Goal: Book appointment/travel/reservation

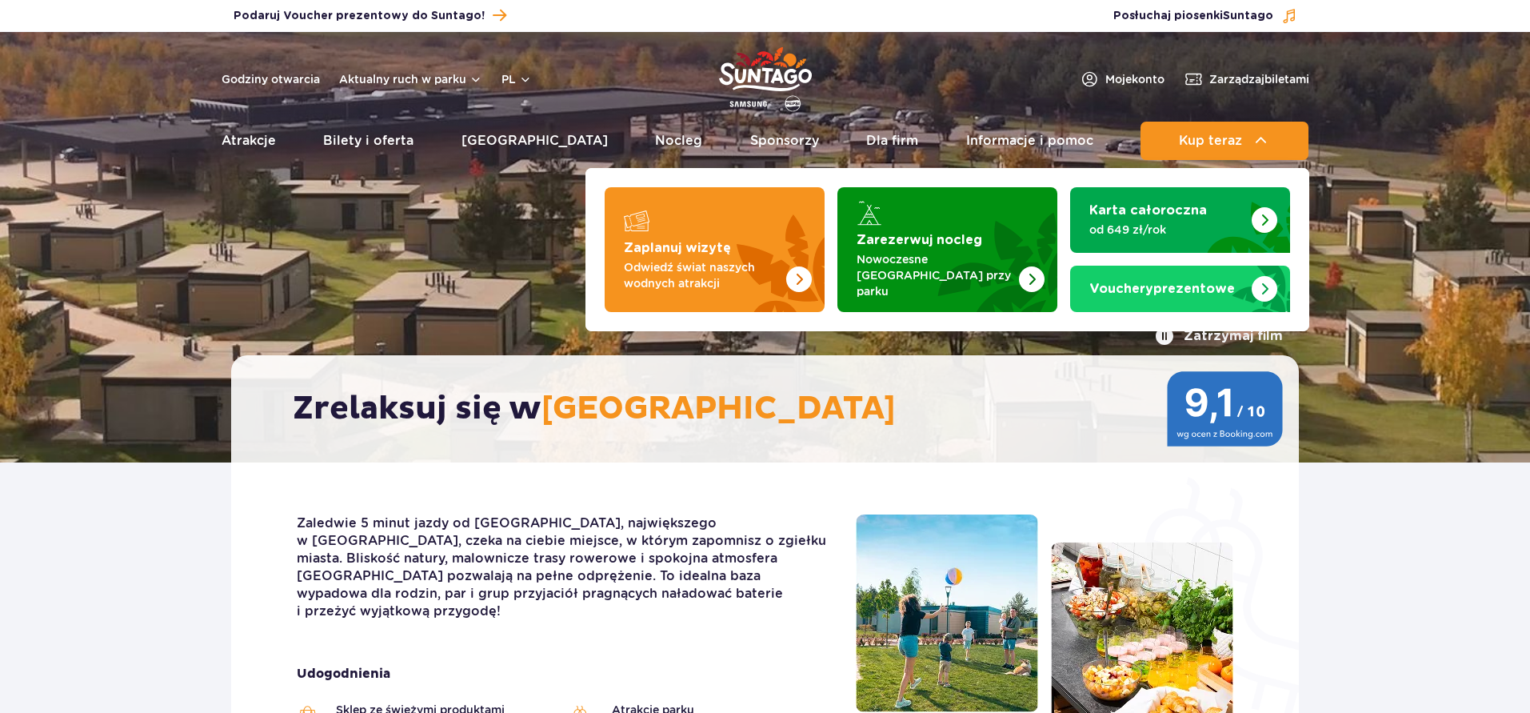
click at [1218, 142] on span "Kup teraz" at bounding box center [1210, 141] width 63 height 14
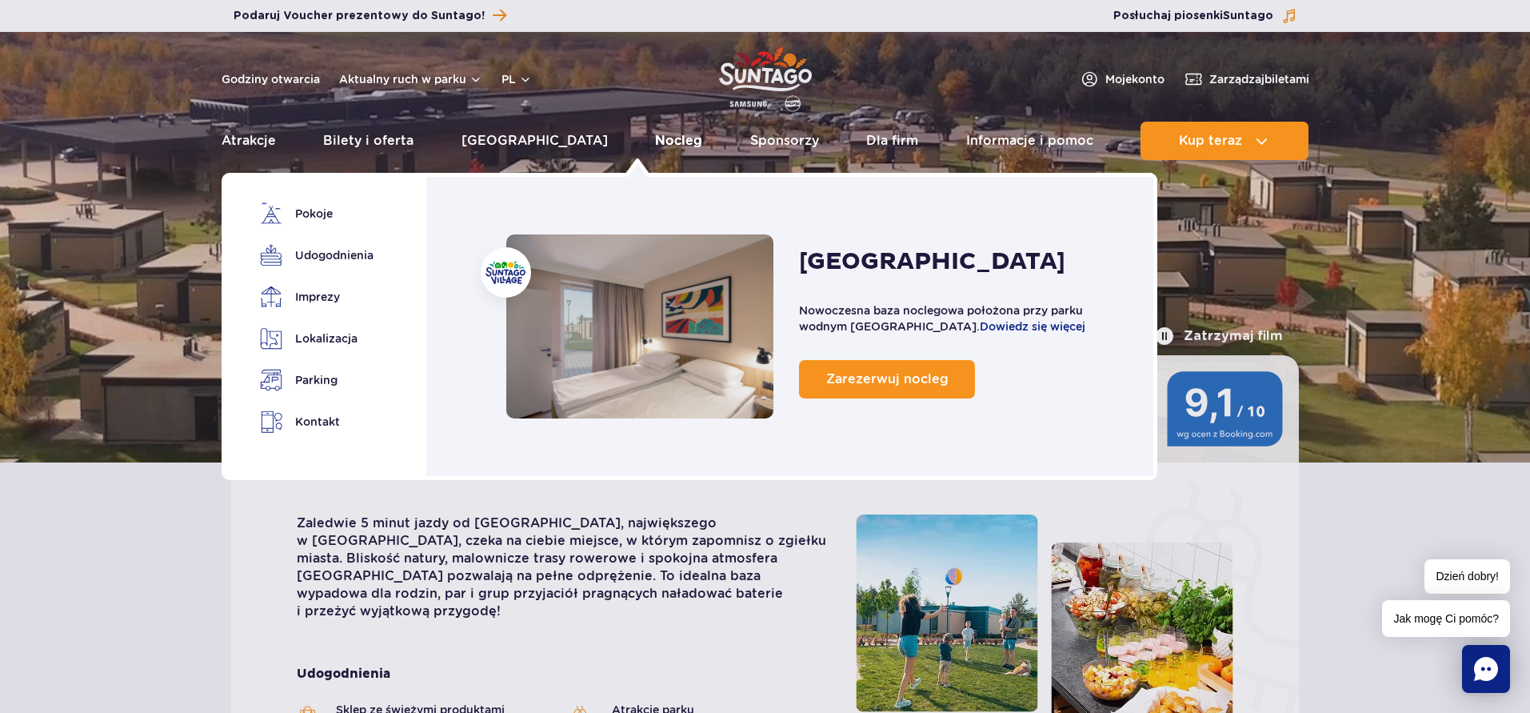
click at [655, 135] on link "Nocleg" at bounding box center [678, 141] width 47 height 38
click at [655, 139] on link "Nocleg" at bounding box center [678, 141] width 47 height 38
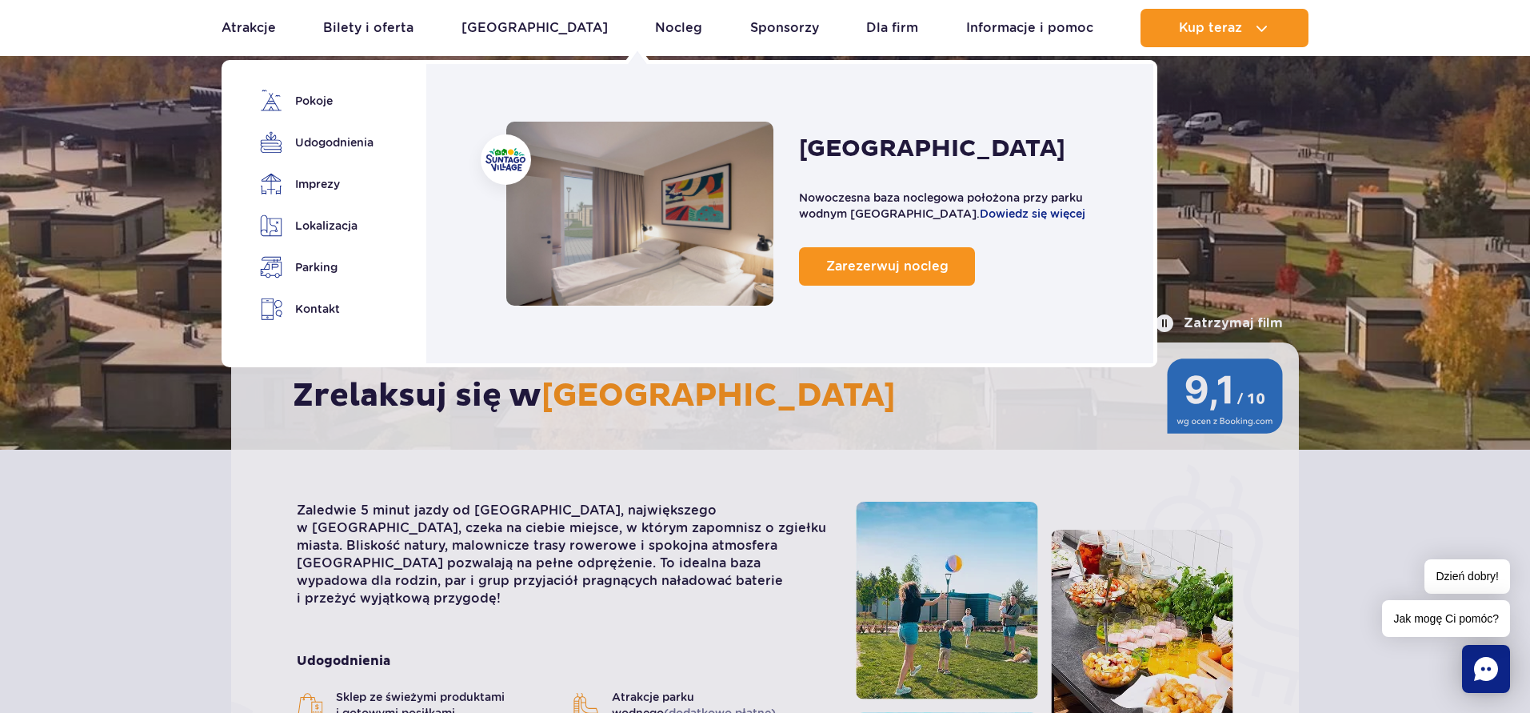
scroll to position [43, 0]
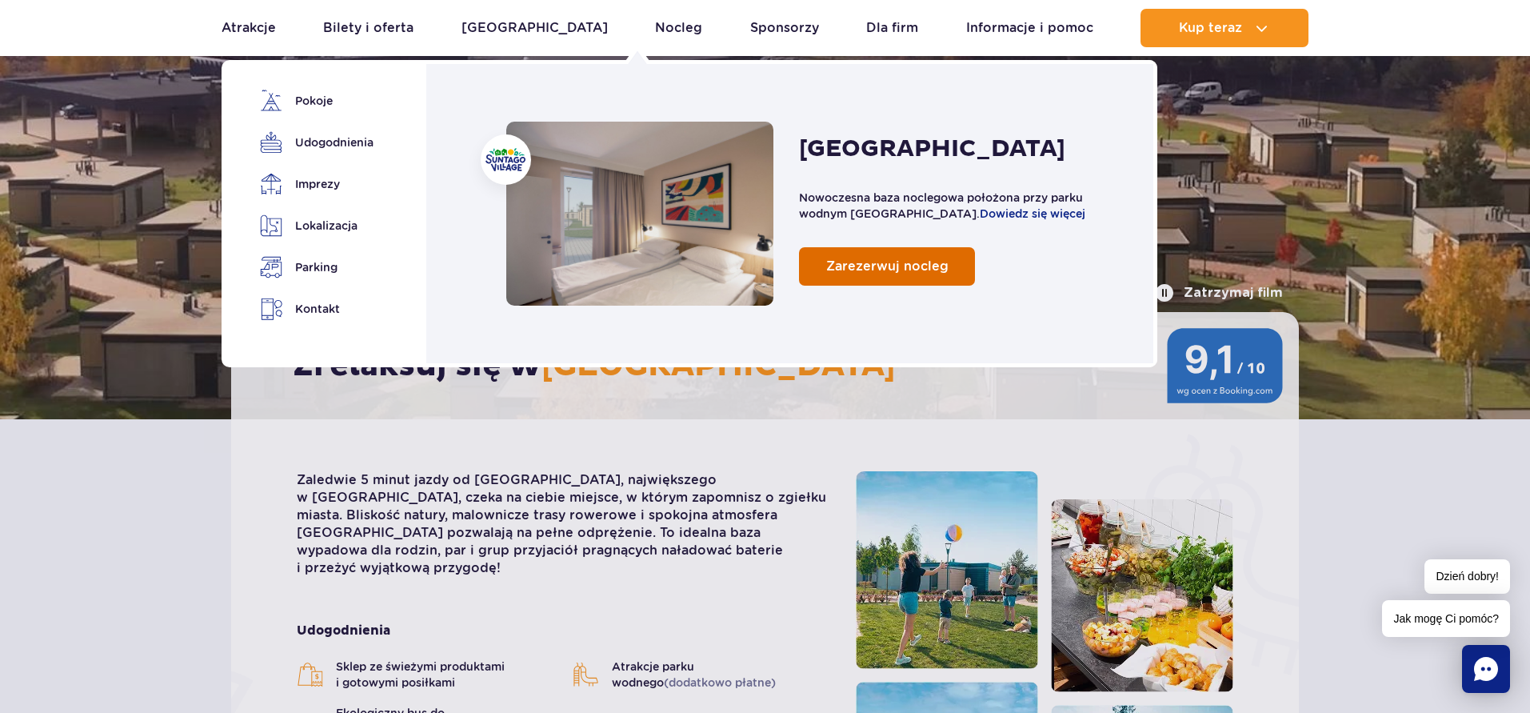
click at [841, 271] on span "Zarezerwuj nocleg" at bounding box center [887, 265] width 122 height 15
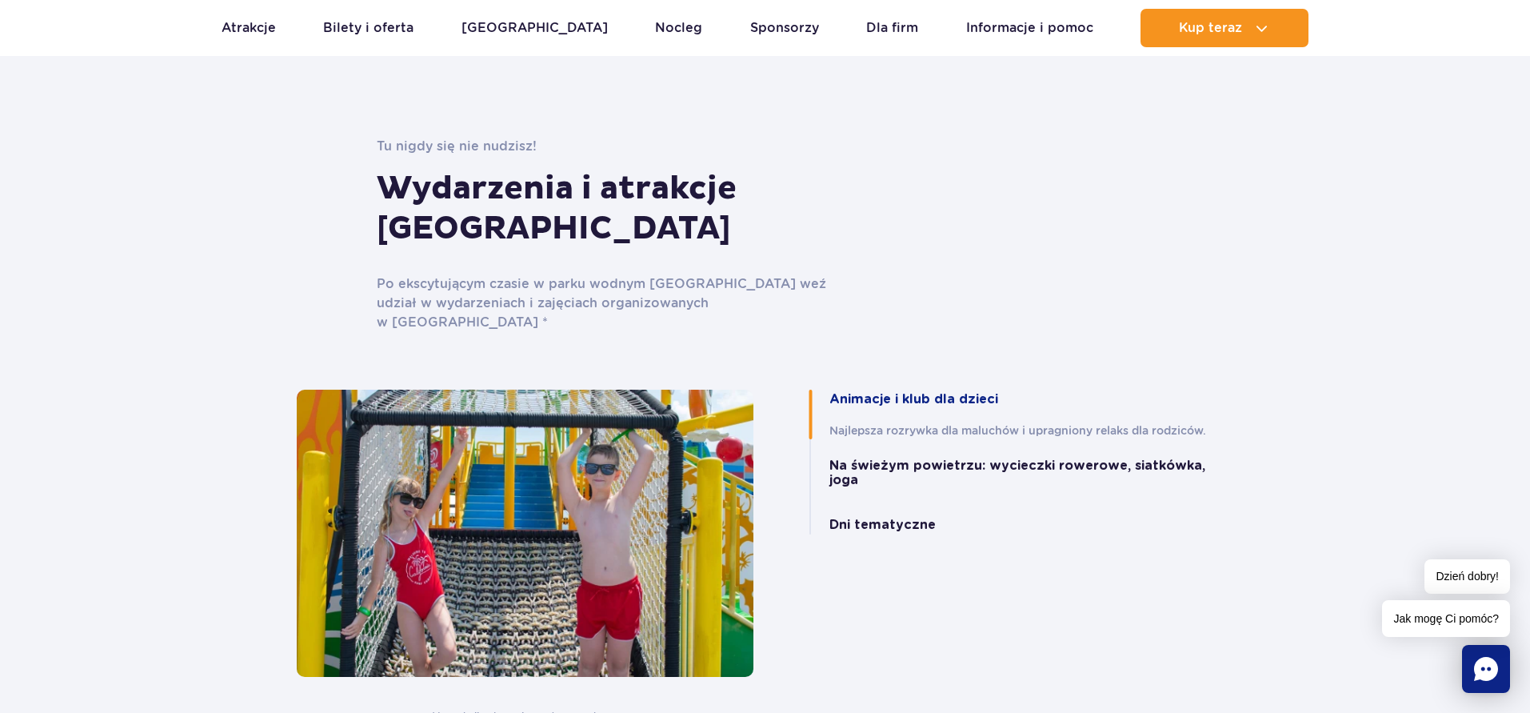
scroll to position [3183, 0]
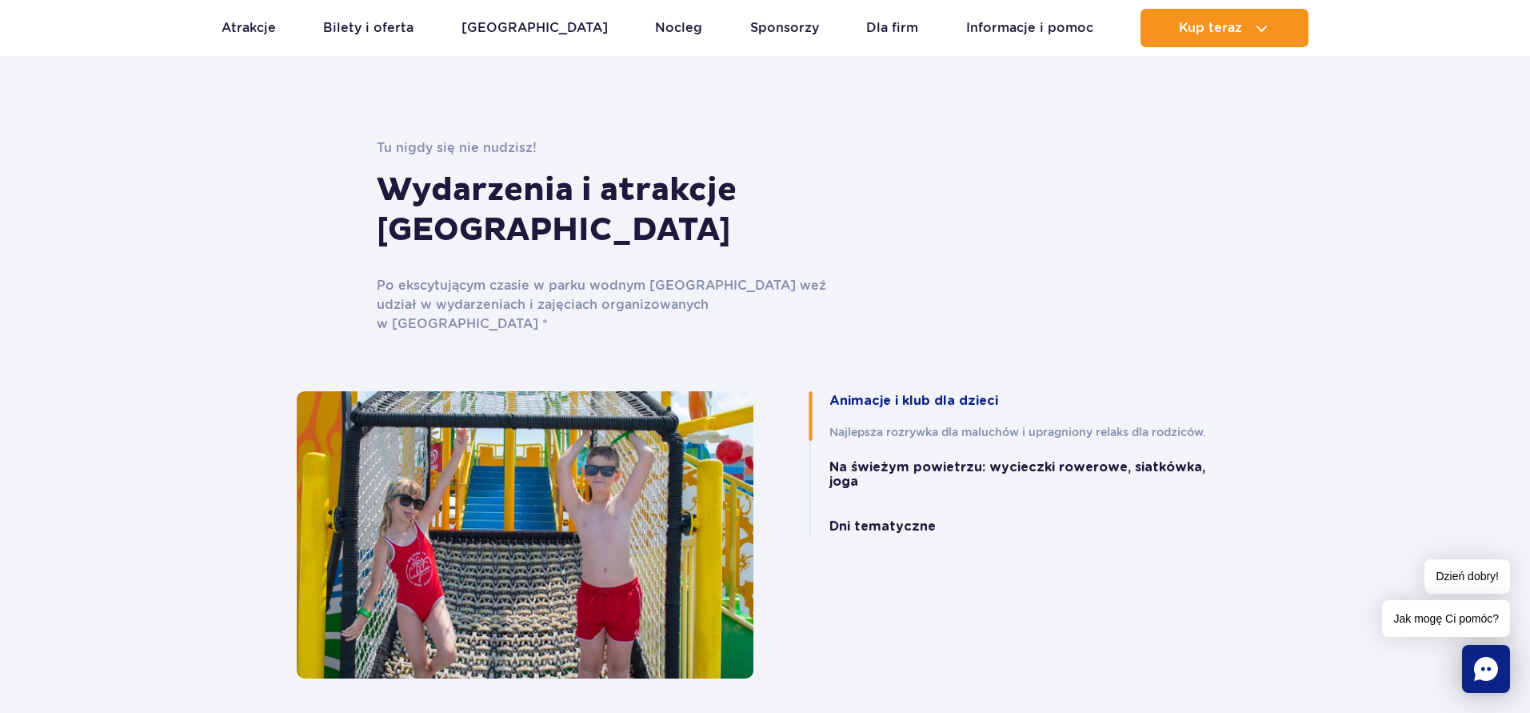
click at [879, 394] on button "Animacje i klub dla dzieci" at bounding box center [914, 401] width 169 height 14
click at [891, 394] on button "Animacje i klub dla dzieci" at bounding box center [914, 401] width 169 height 14
click at [878, 398] on div "Animacje i klub dla dzieci Najlepsza rozrywka dla maluchów i upragniony relaks …" at bounding box center [1006, 463] width 457 height 145
click at [878, 460] on button "Na świeżym powietrzu: wycieczki rowerowe, siatkówka, joga" at bounding box center [1032, 475] width 405 height 30
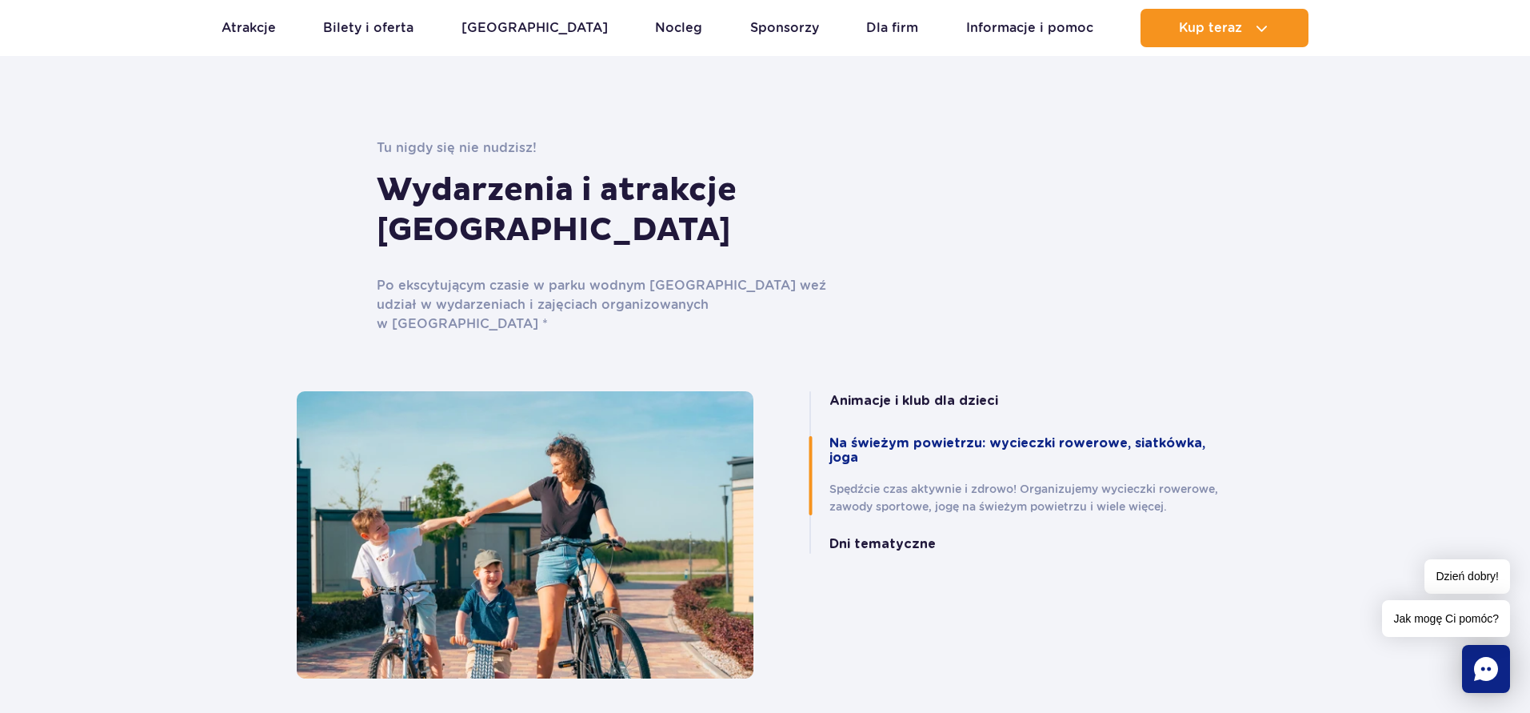
click at [881, 394] on button "Animacje i klub dla dzieci" at bounding box center [914, 401] width 169 height 14
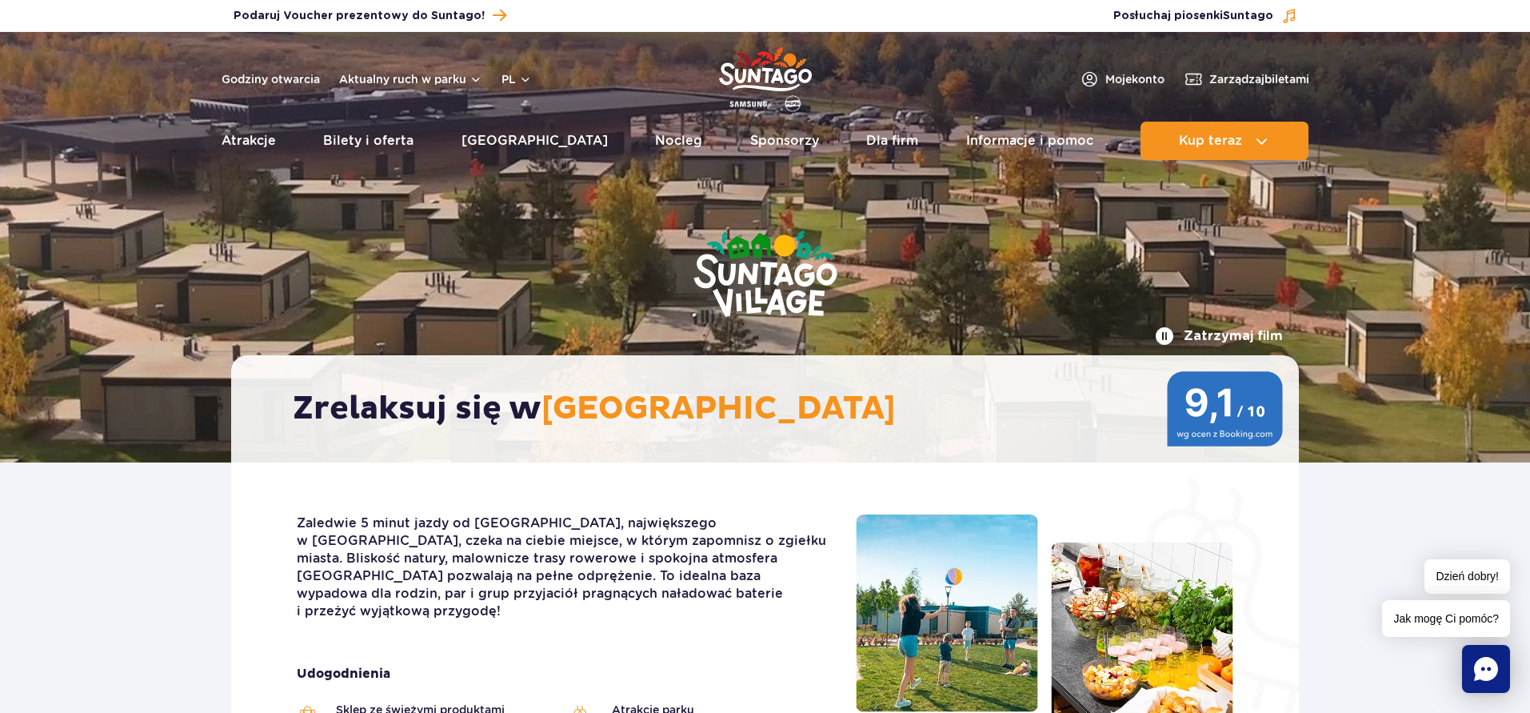
scroll to position [0, 0]
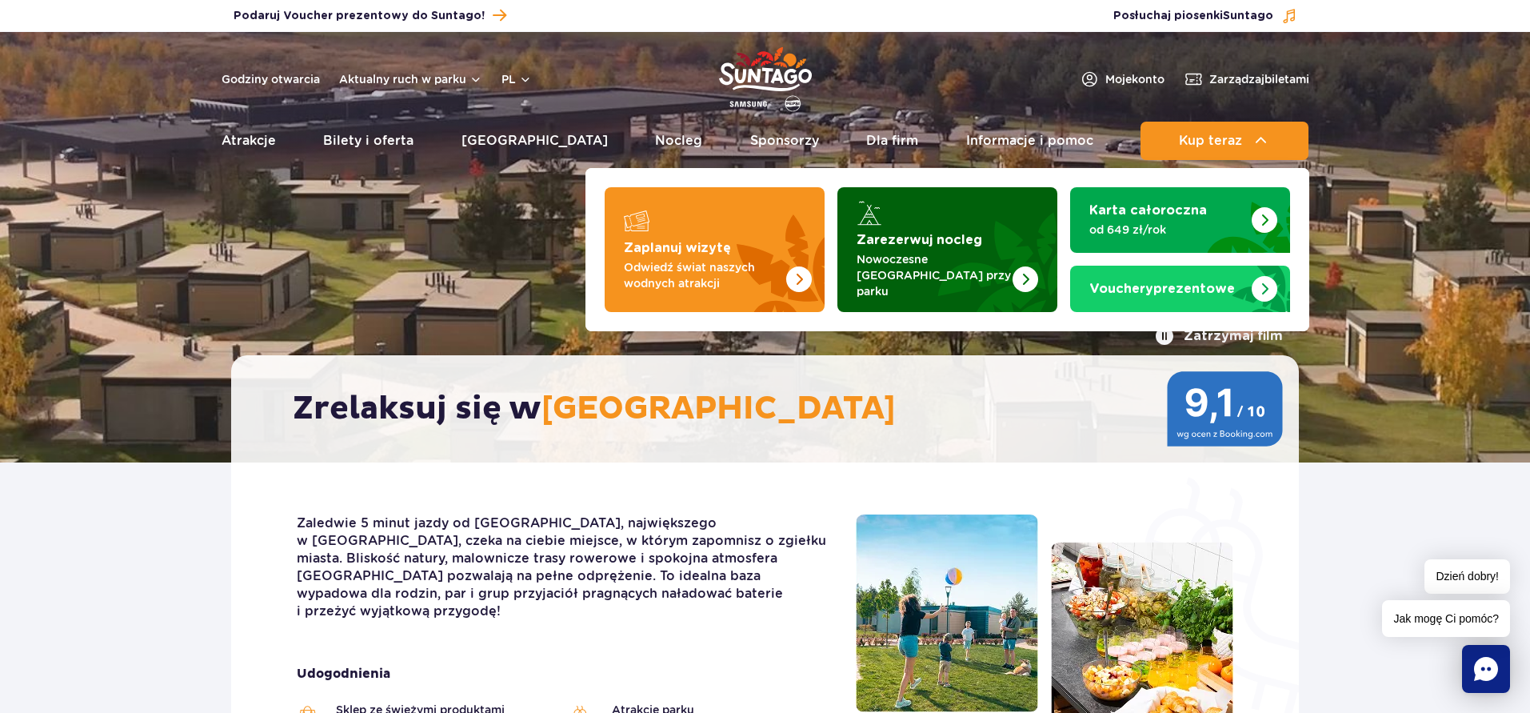
click at [952, 262] on p "Nowoczesne [GEOGRAPHIC_DATA] przy parku" at bounding box center [935, 275] width 156 height 48
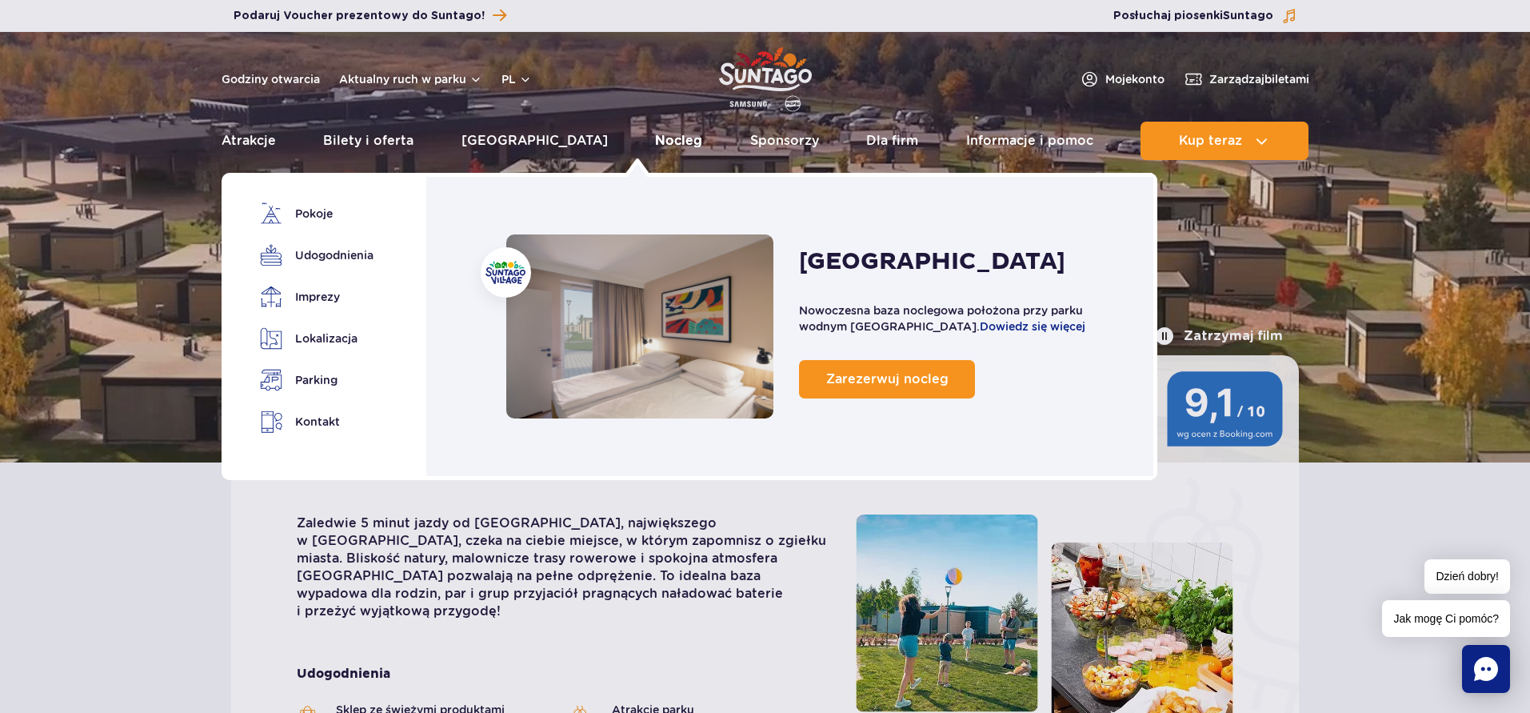
click at [655, 142] on link "Nocleg" at bounding box center [678, 141] width 47 height 38
click at [846, 385] on span "Zarezerwuj nocleg" at bounding box center [887, 378] width 122 height 15
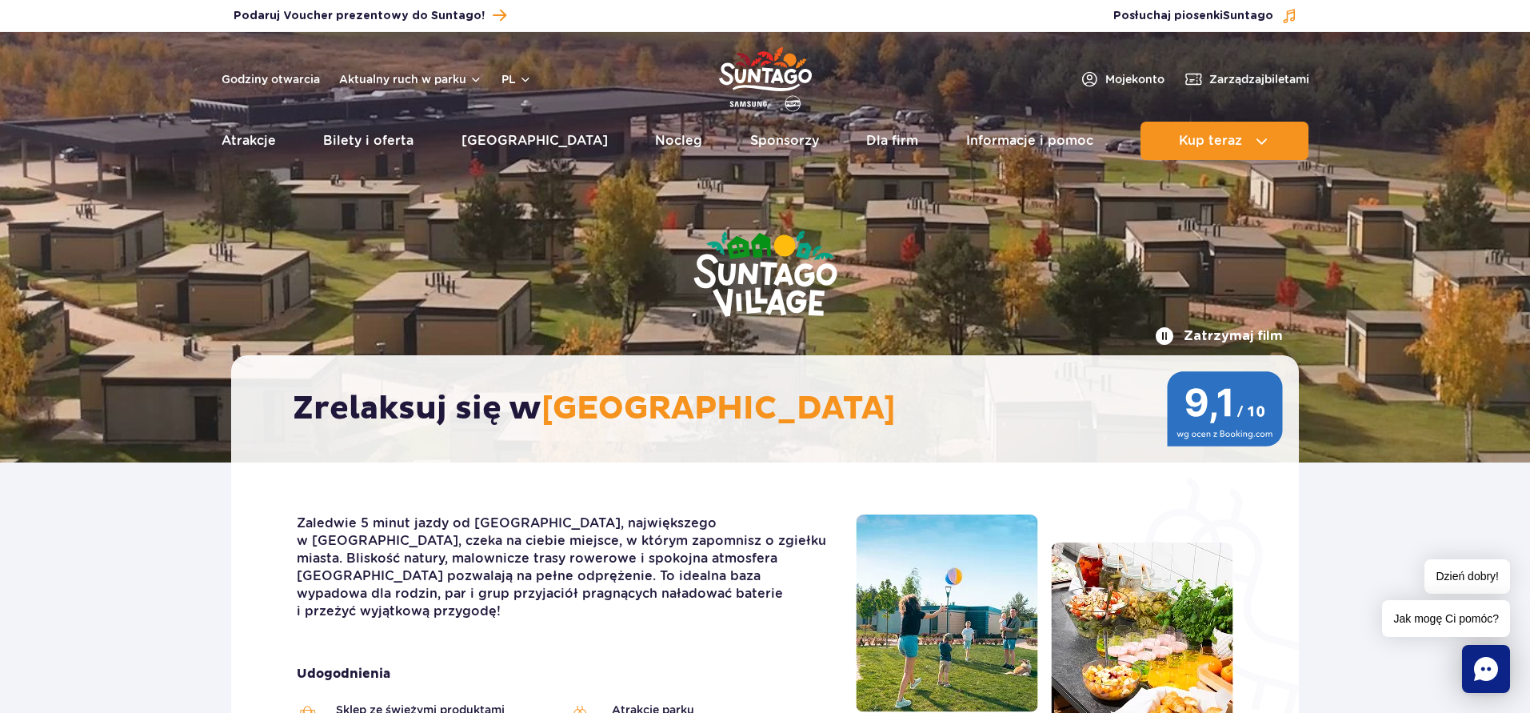
click at [638, 444] on div "Zrelaksuj się w Suntago Village" at bounding box center [765, 408] width 1068 height 107
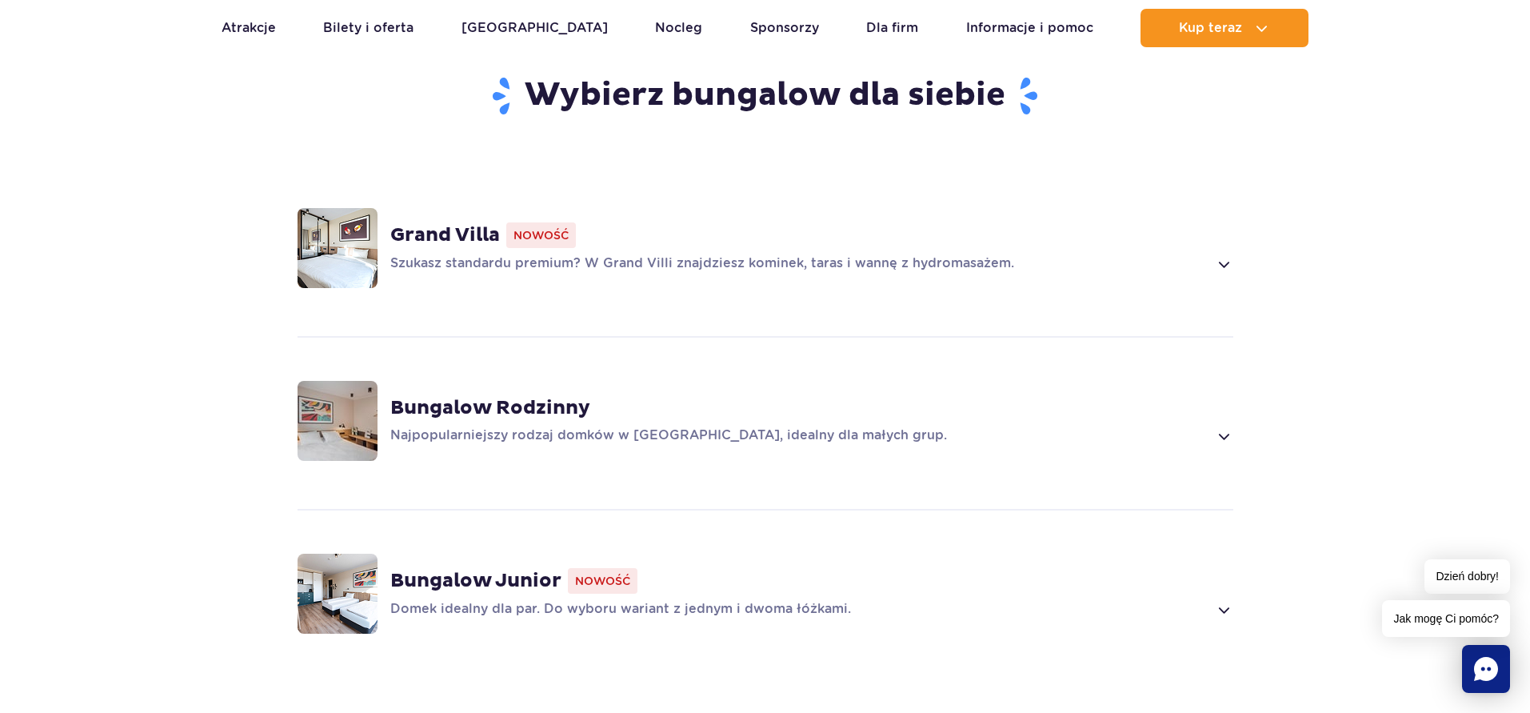
scroll to position [1056, 0]
click at [1229, 254] on span at bounding box center [1223, 263] width 18 height 19
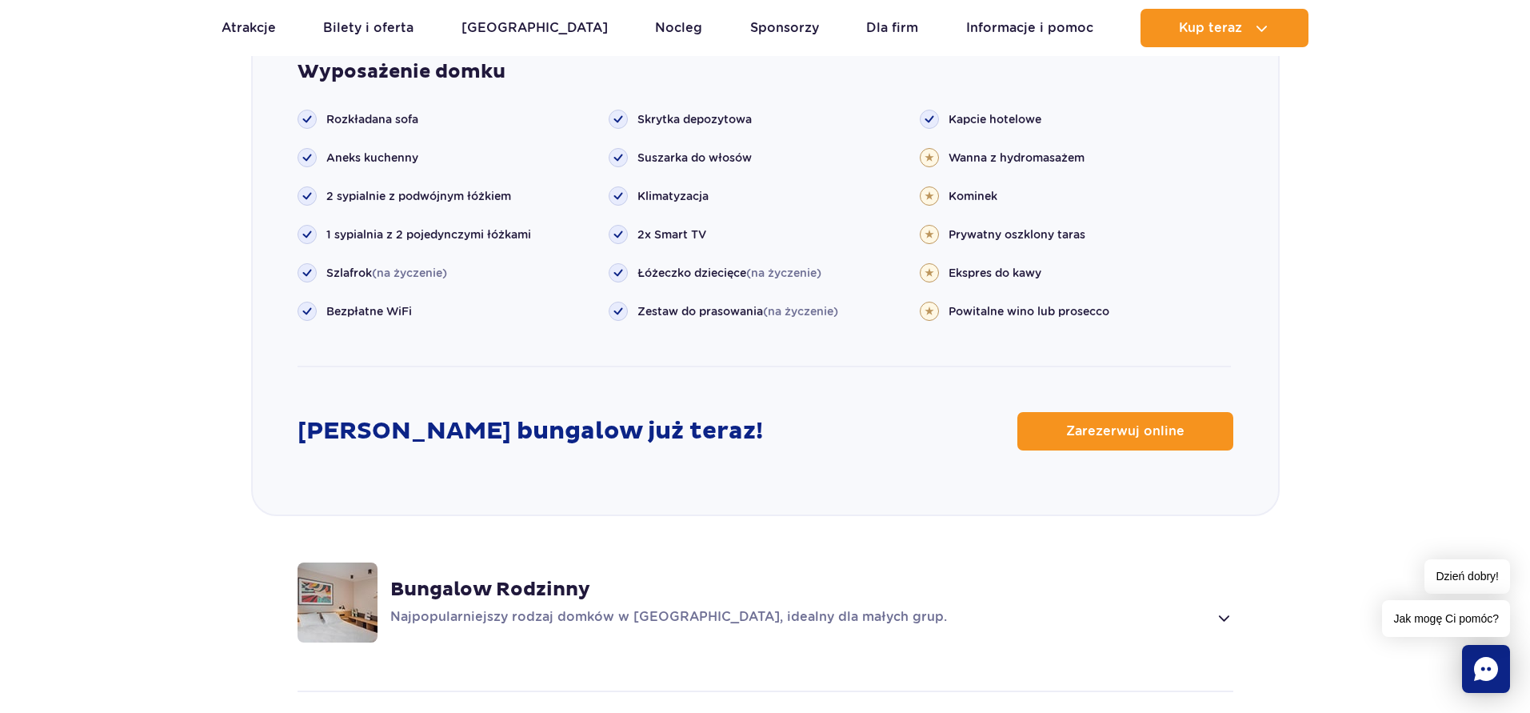
scroll to position [1814, 0]
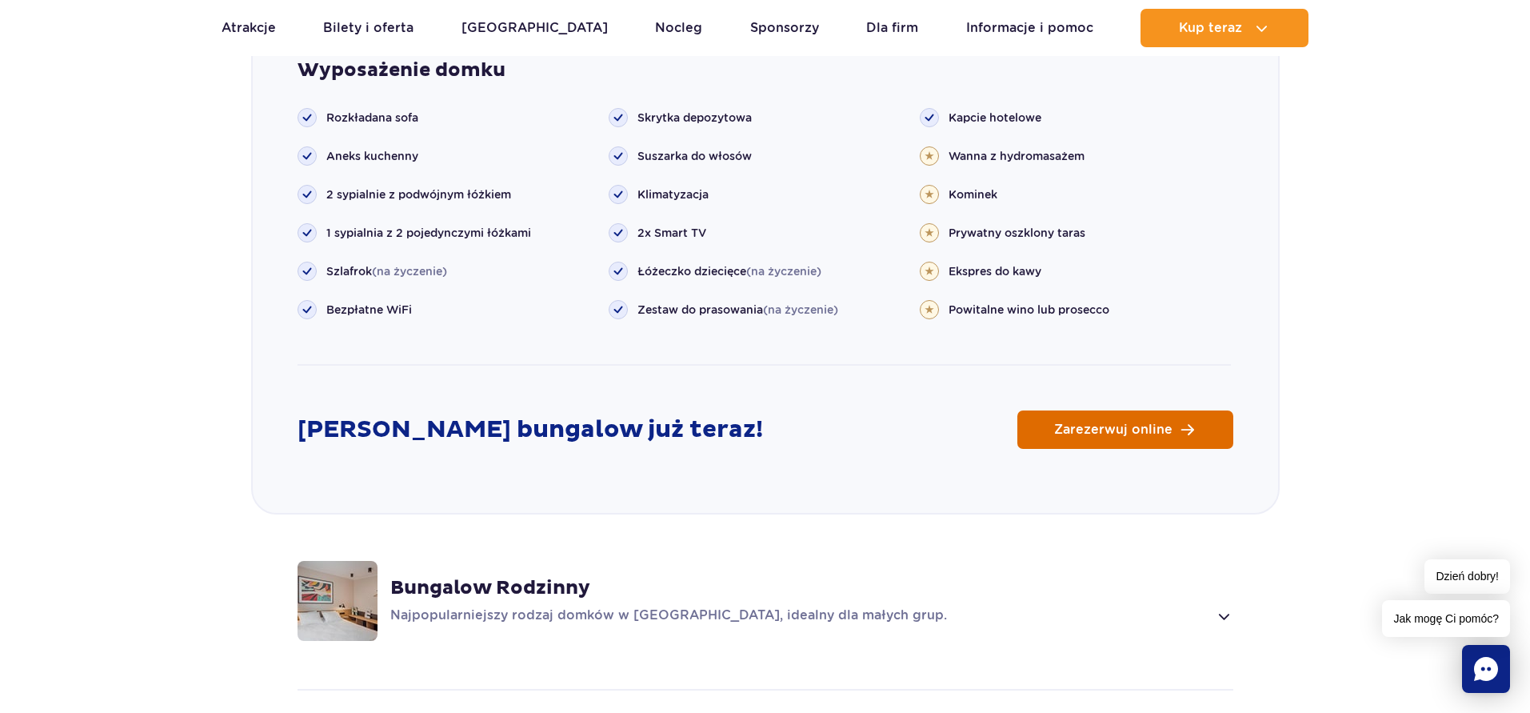
click at [1080, 423] on span "Zarezerwuj online" at bounding box center [1113, 429] width 118 height 13
